Goal: Navigation & Orientation: Go to known website

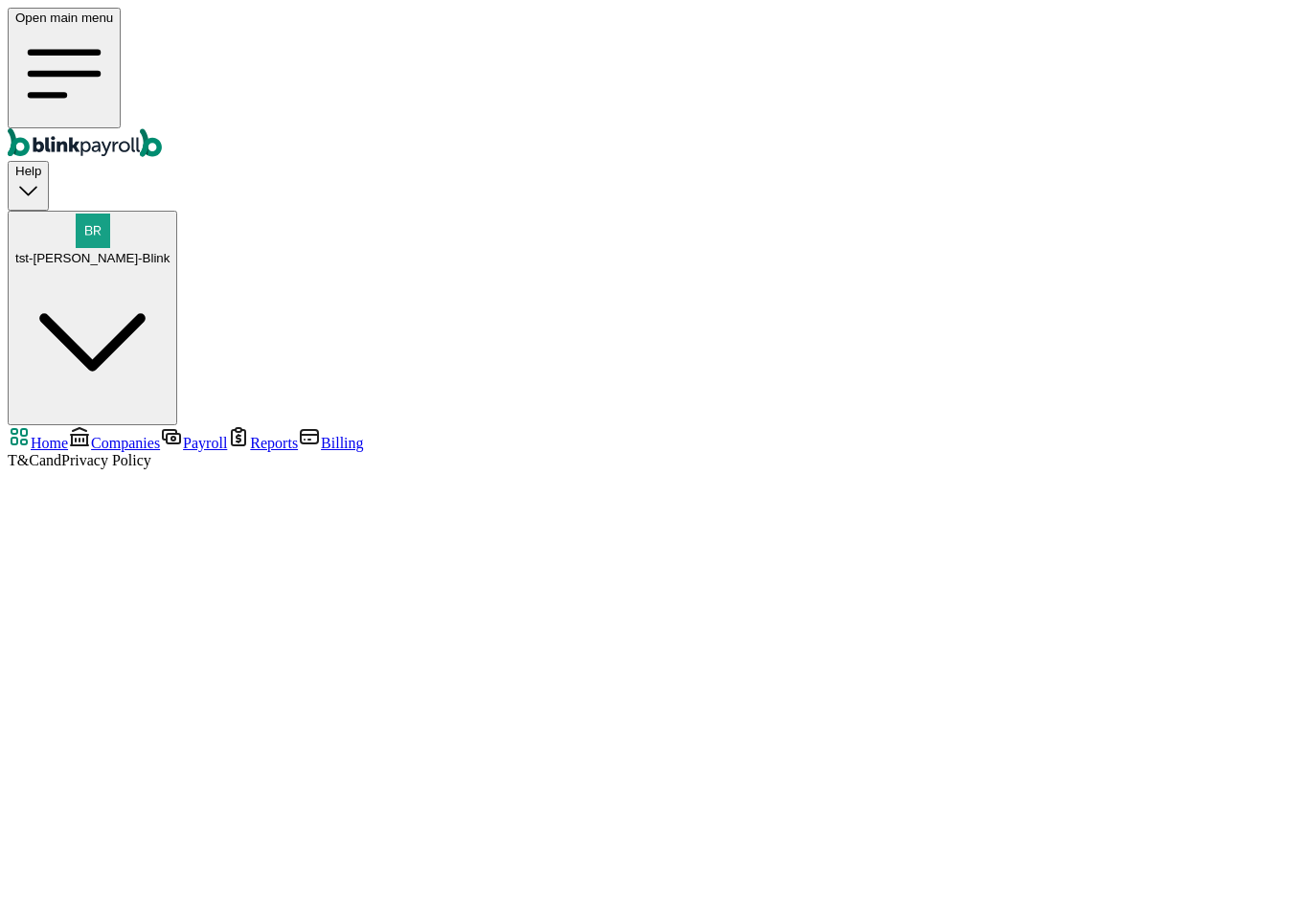
click at [169, 214] on div "tst-Jack tst-Blink" at bounding box center [92, 239] width 154 height 52
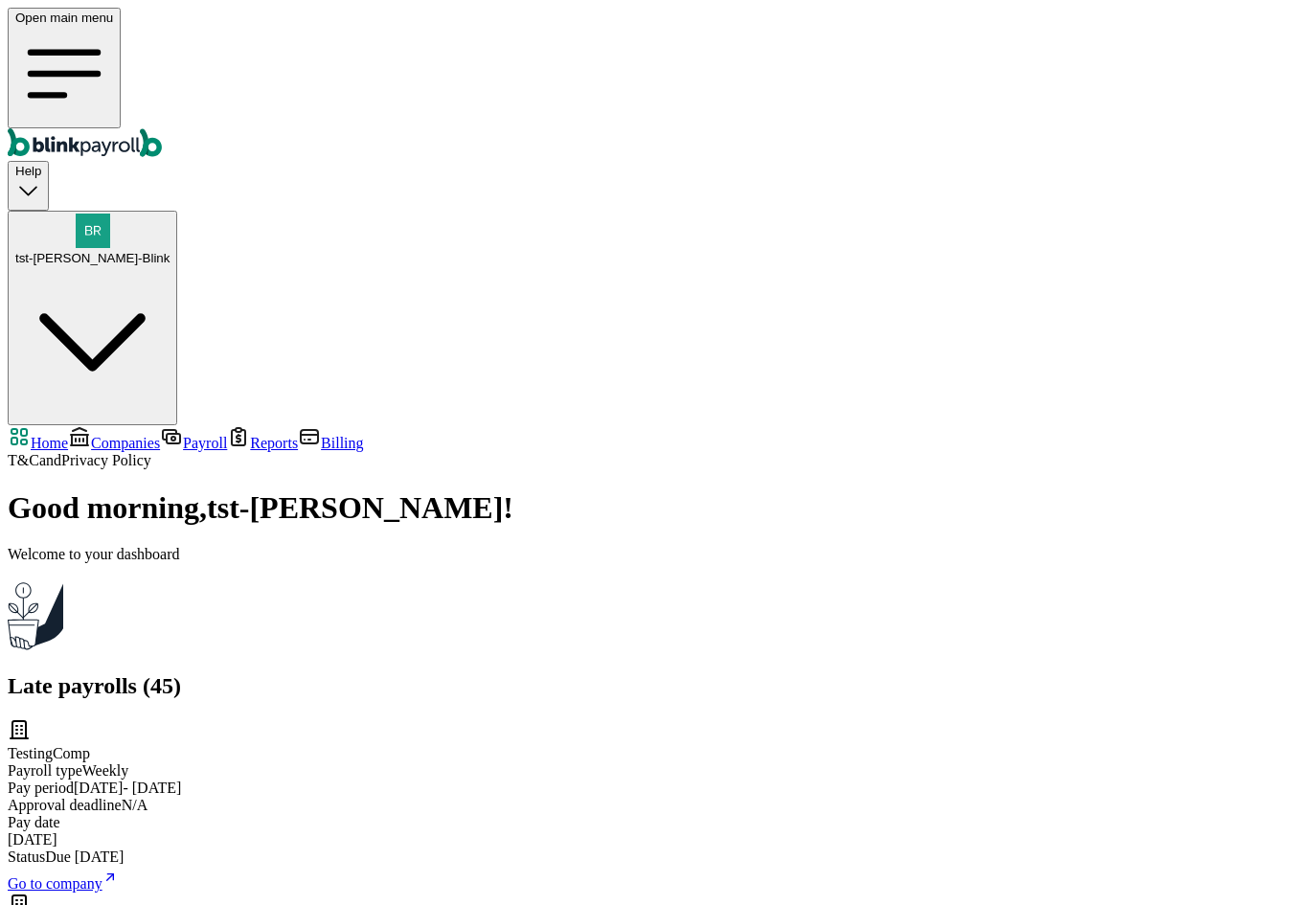
copy span "branko+testbl1@blinkpayroll.com"
click at [177, 211] on button "tst-Jack tst-Blink" at bounding box center [92, 317] width 169 height 214
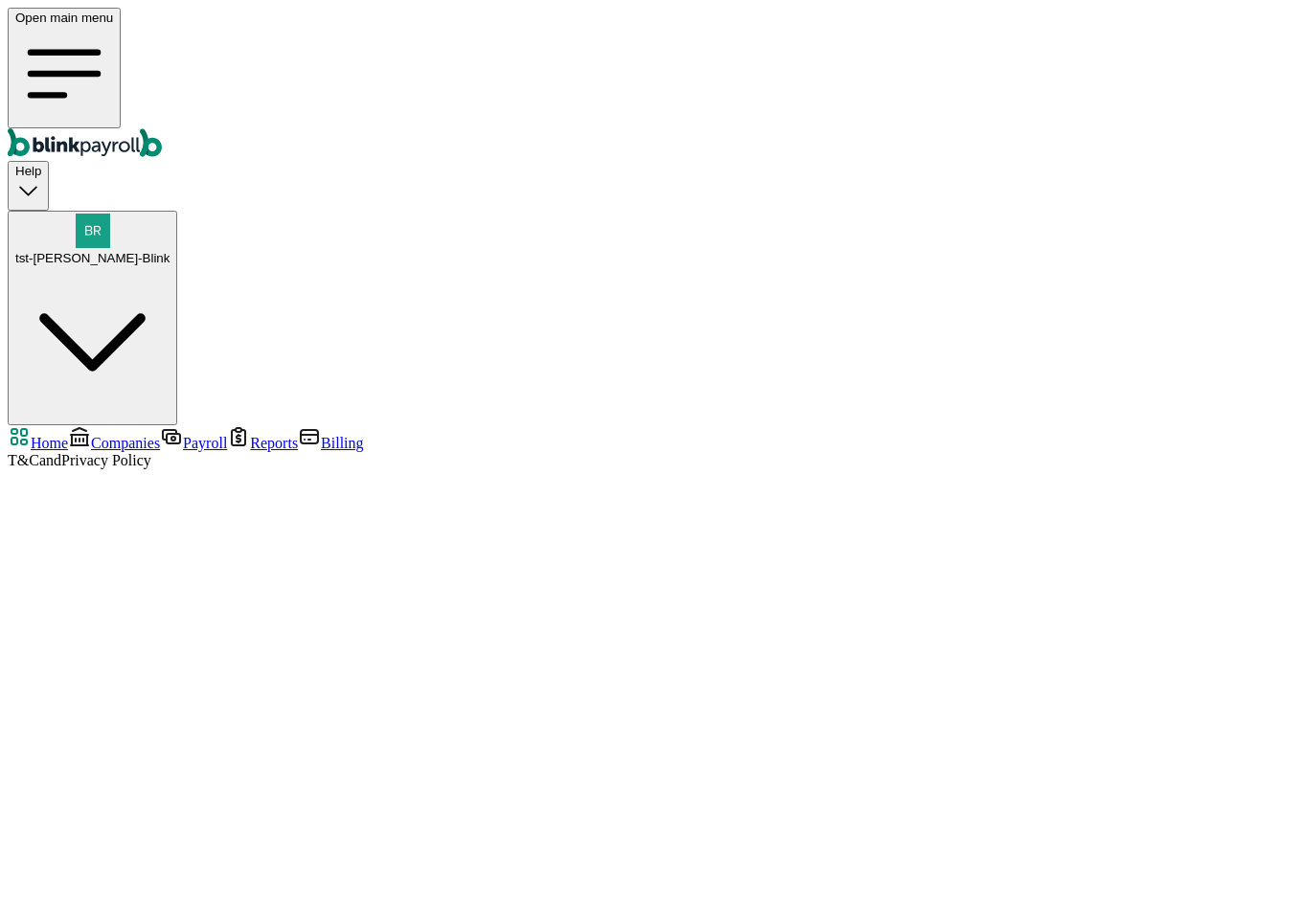
click at [169, 251] on span "tst-Jack tst-Blink" at bounding box center [92, 258] width 154 height 15
